Goal: Information Seeking & Learning: Find specific fact

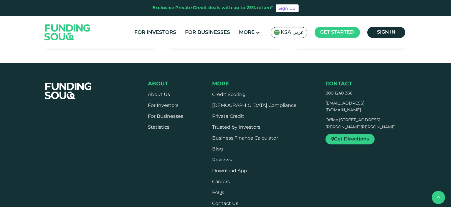
scroll to position [2973, 0]
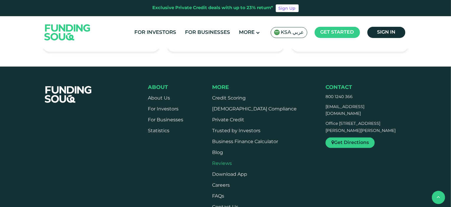
click at [232, 162] on link "Reviews" at bounding box center [222, 164] width 20 height 4
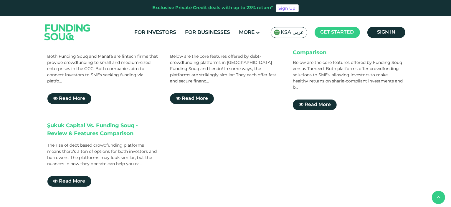
scroll to position [206, 0]
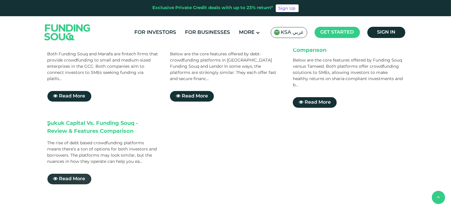
click at [67, 177] on span "Read More" at bounding box center [72, 179] width 26 height 4
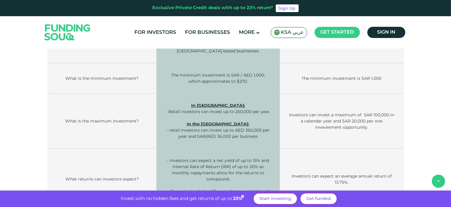
scroll to position [442, 0]
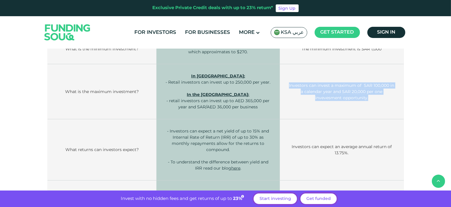
drag, startPoint x: 373, startPoint y: 89, endPoint x: 294, endPoint y: 74, distance: 80.4
click at [294, 74] on td "Investors can invest a maximum of SAR 100,000 in a calendar year and SAR 20,000…" at bounding box center [342, 91] width 124 height 55
copy td "Investors can invest a maximum of SAR 100,000 in a calendar year and SAR 20,000…"
